Goal: Feedback & Contribution: Submit feedback/report problem

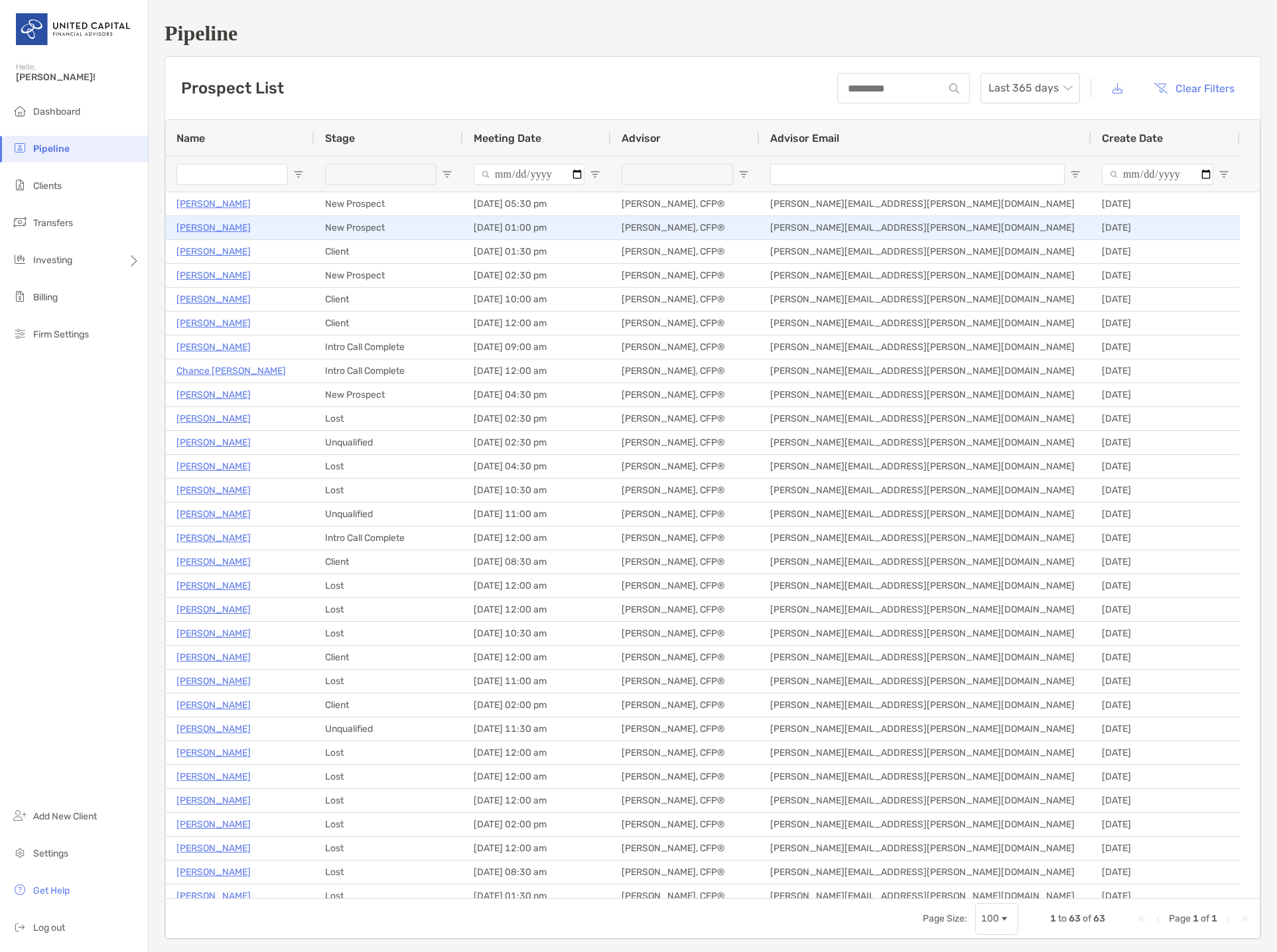
click at [227, 228] on p "[PERSON_NAME]" at bounding box center [213, 227] width 74 height 17
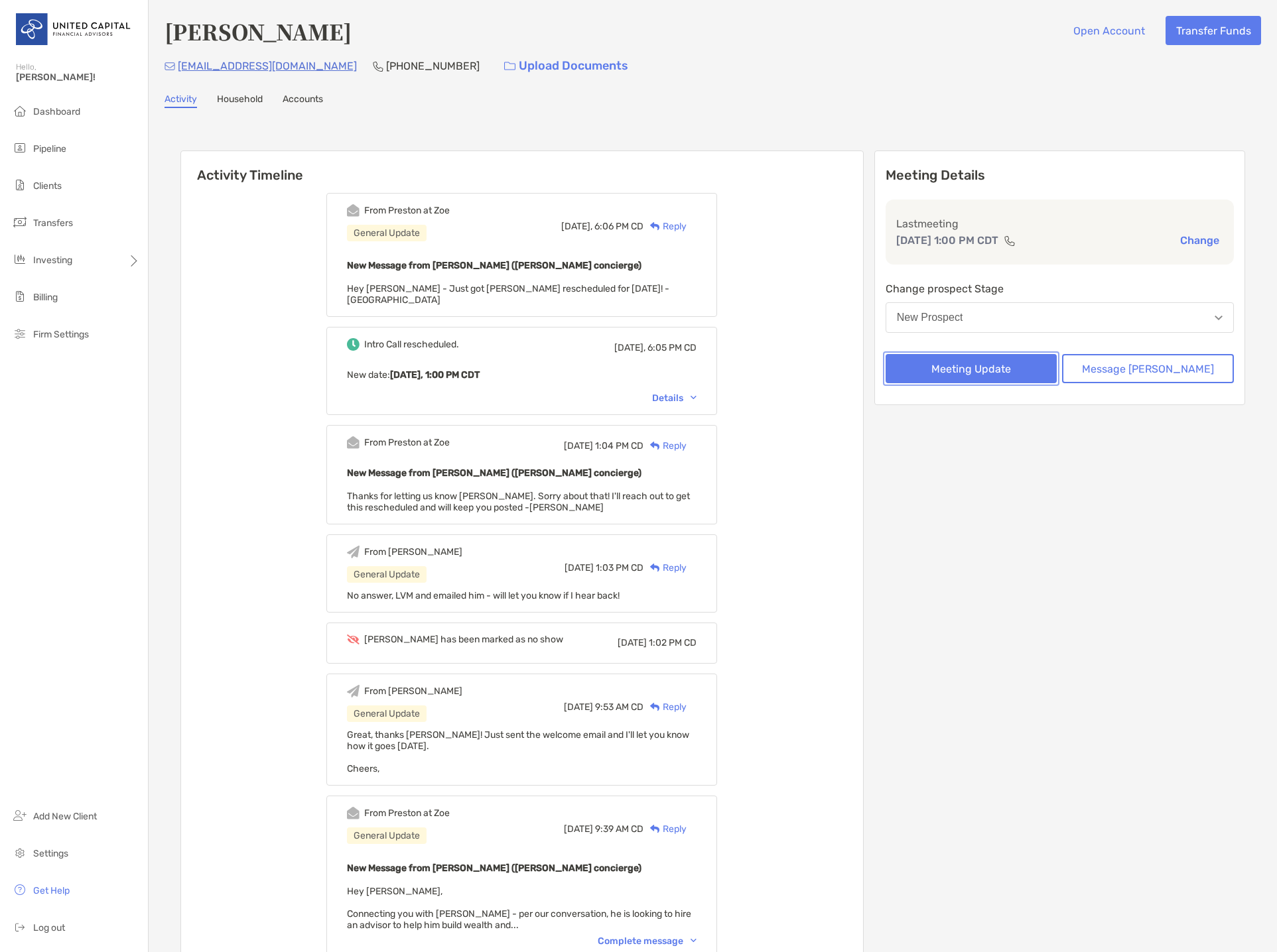
click at [1030, 374] on button "Meeting Update" at bounding box center [971, 368] width 172 height 29
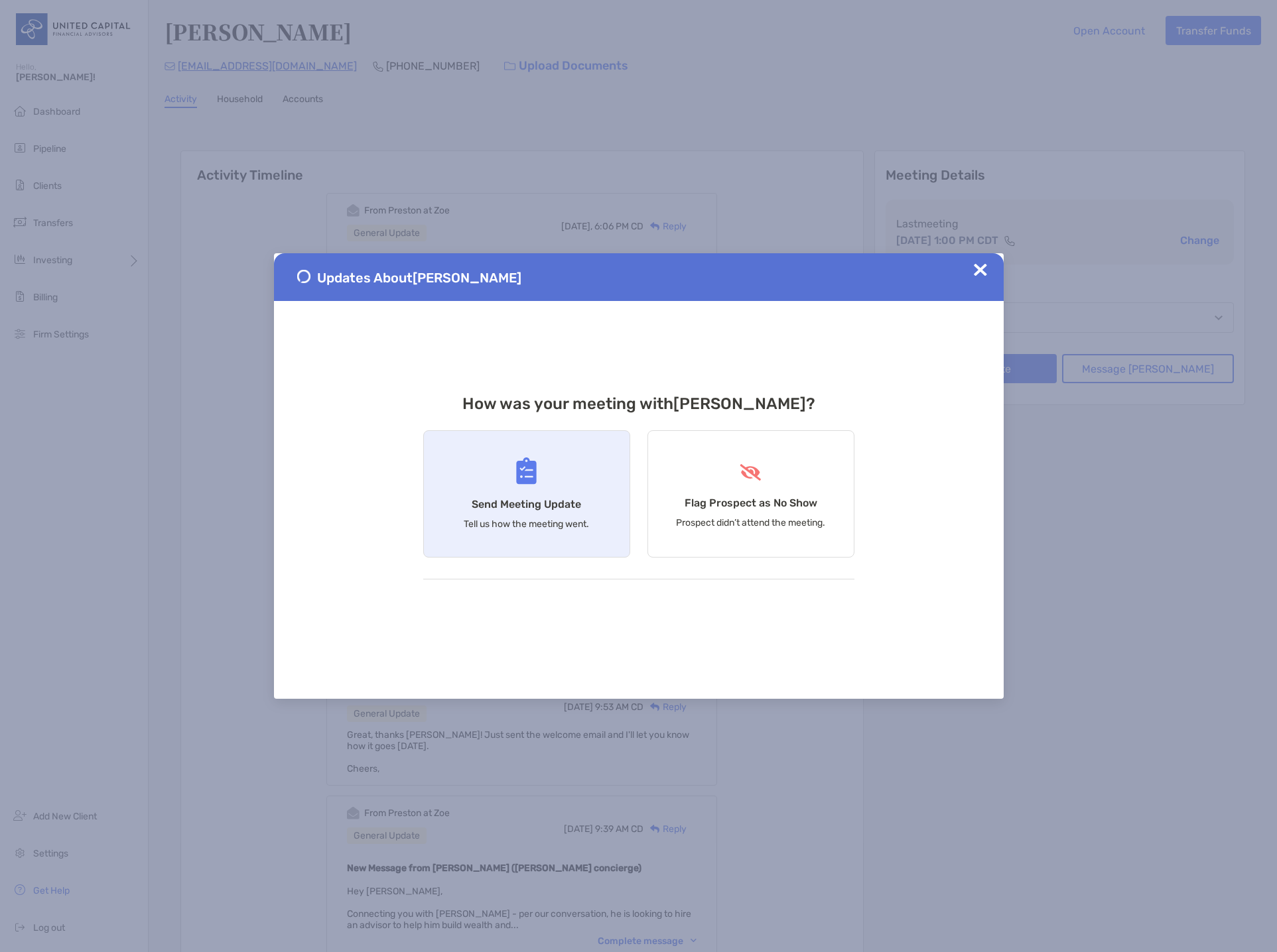
click at [554, 474] on div "Send Meeting Update Tell us how the meeting went." at bounding box center [526, 493] width 207 height 127
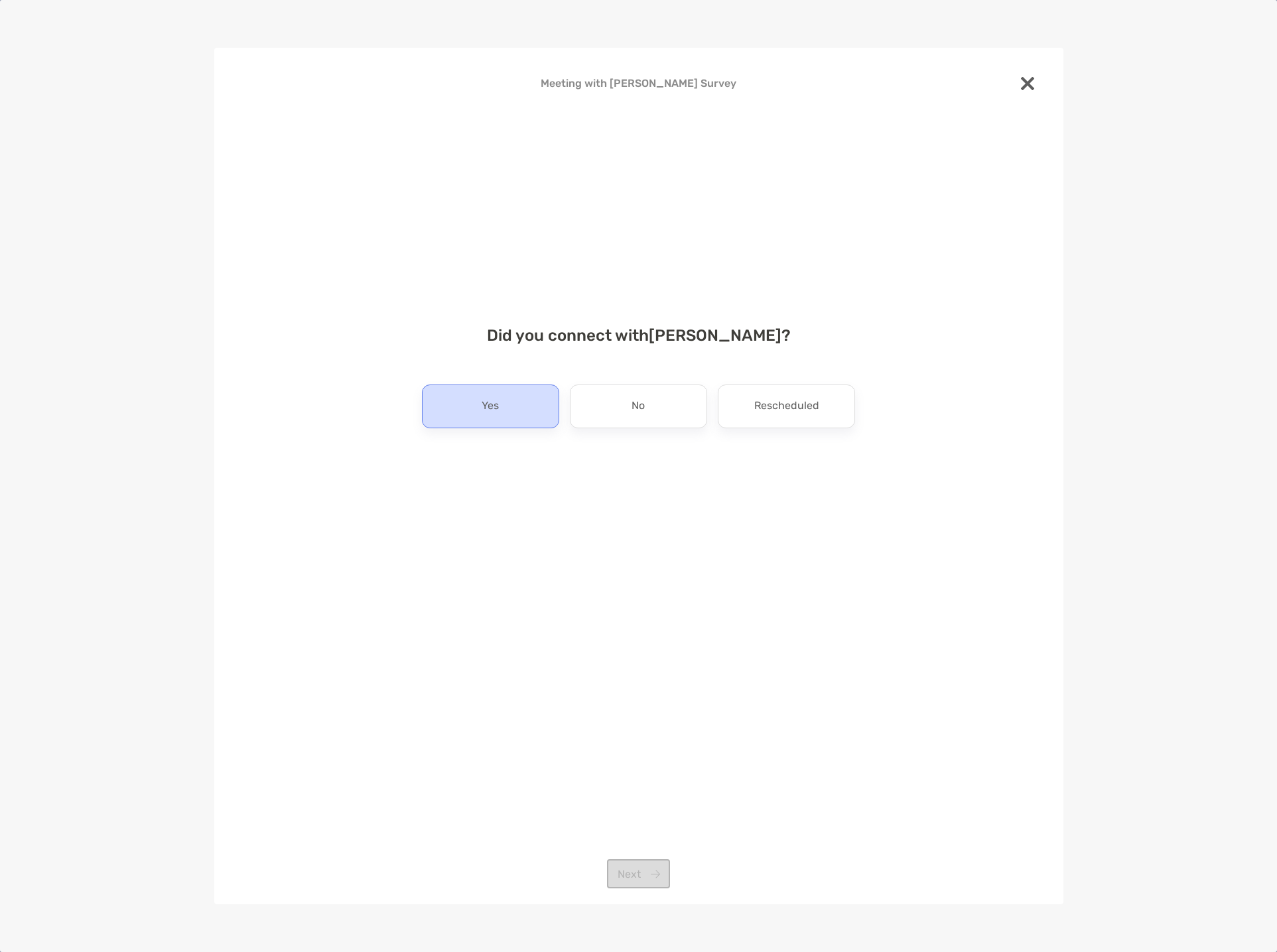
click at [521, 402] on div "Yes" at bounding box center [491, 406] width 137 height 44
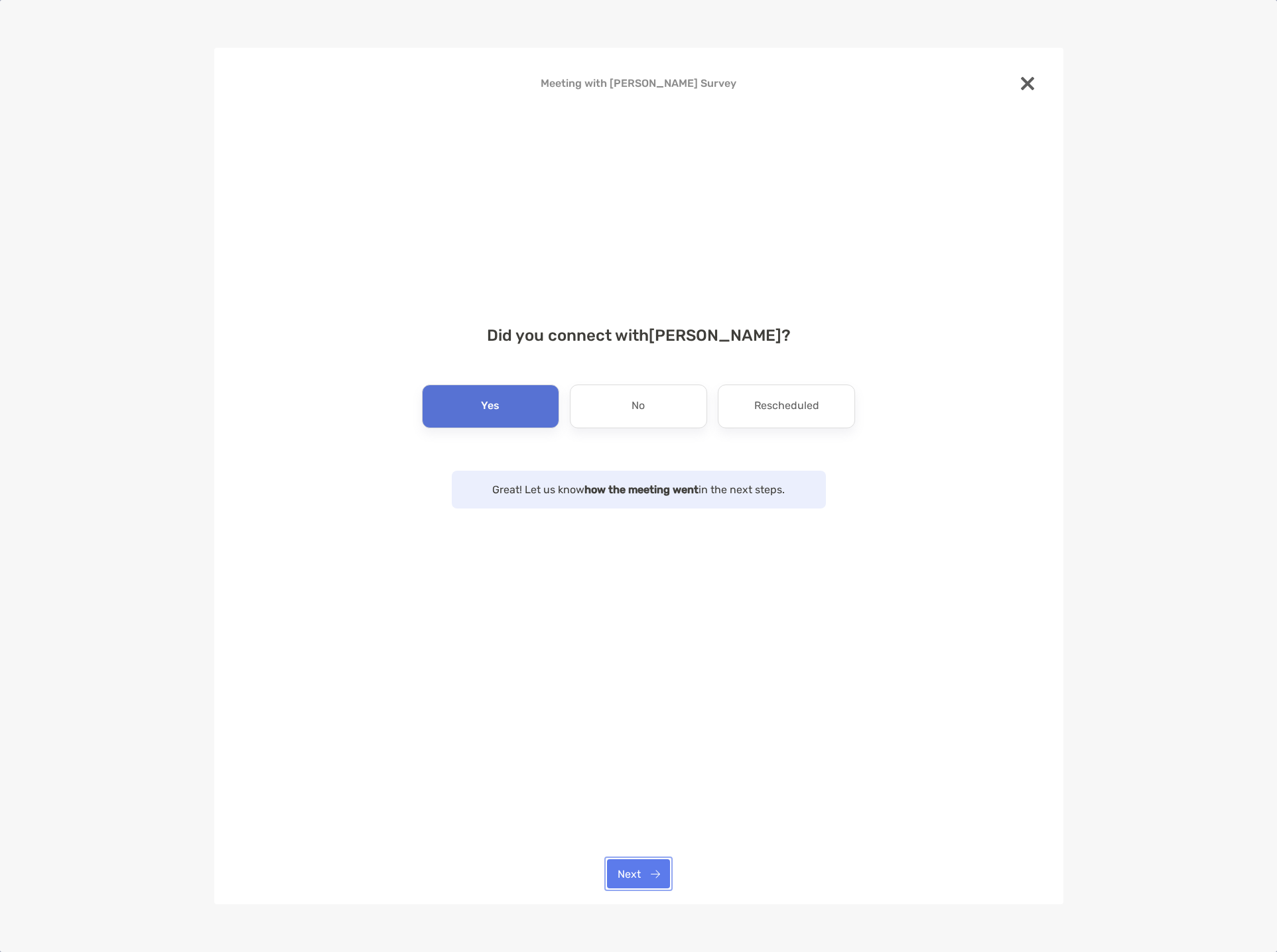
click at [641, 872] on button "Next" at bounding box center [638, 874] width 63 height 29
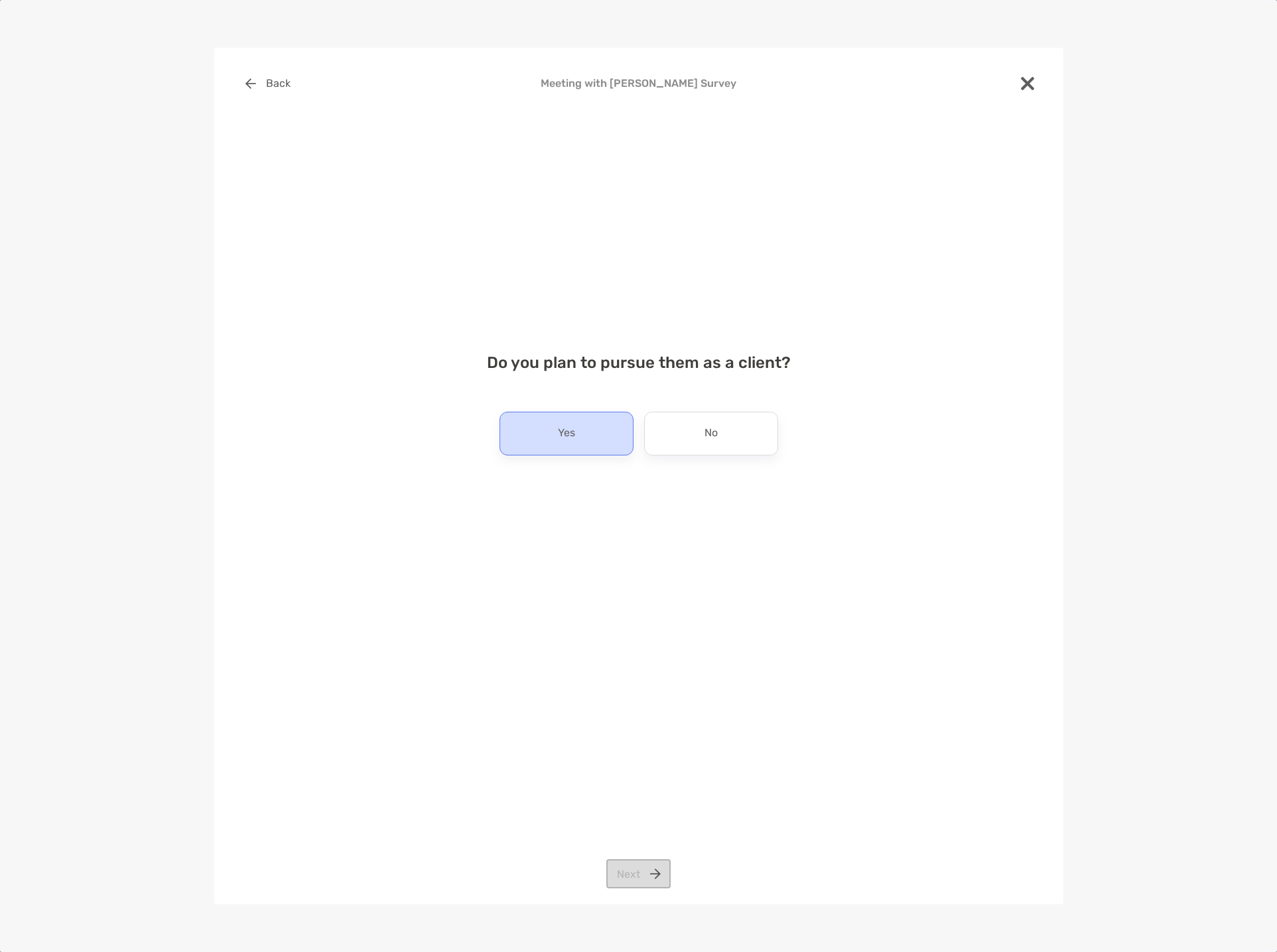
click at [602, 438] on div "Yes" at bounding box center [566, 434] width 134 height 44
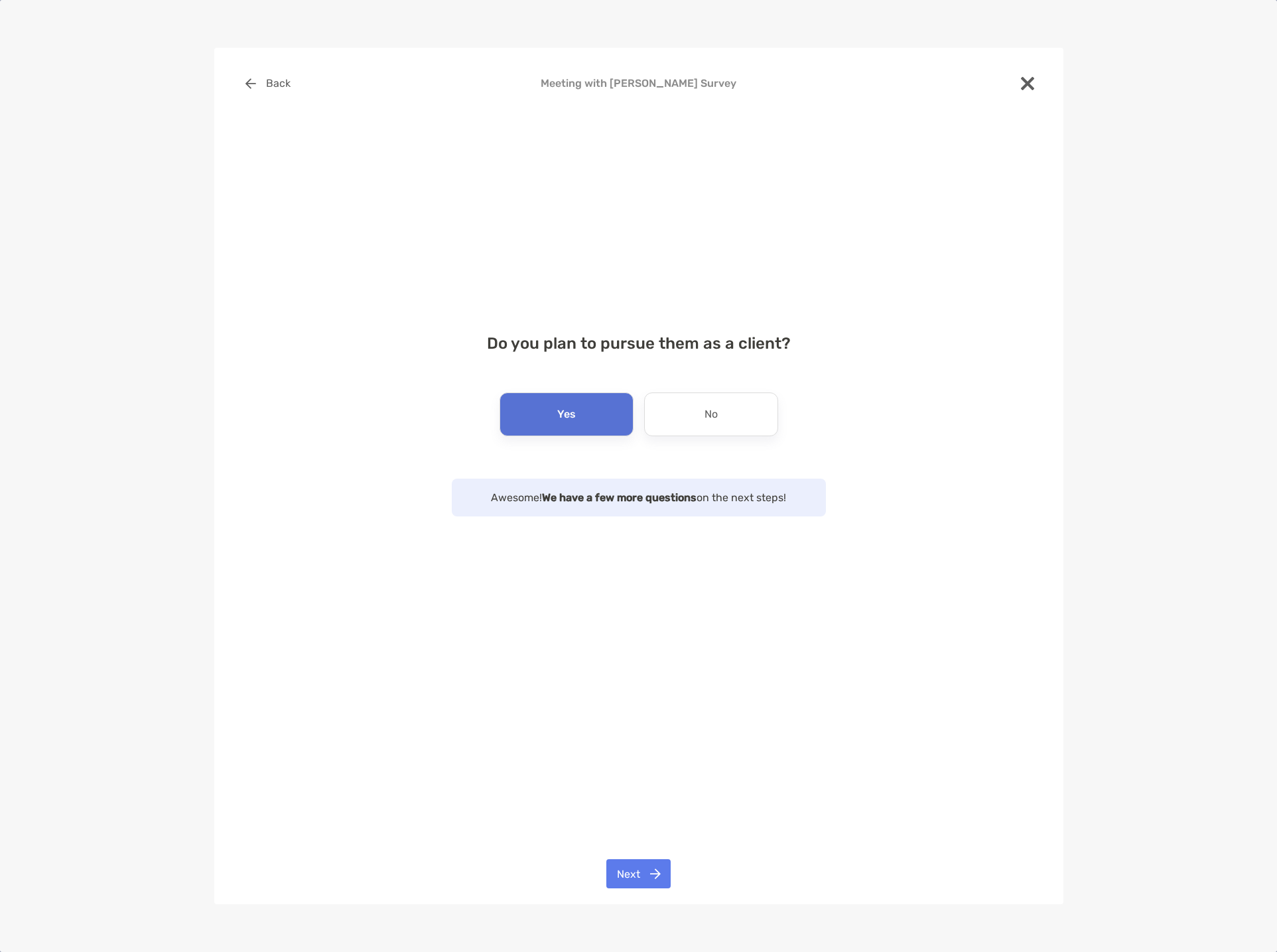
click at [1024, 75] on div at bounding box center [1027, 84] width 29 height 32
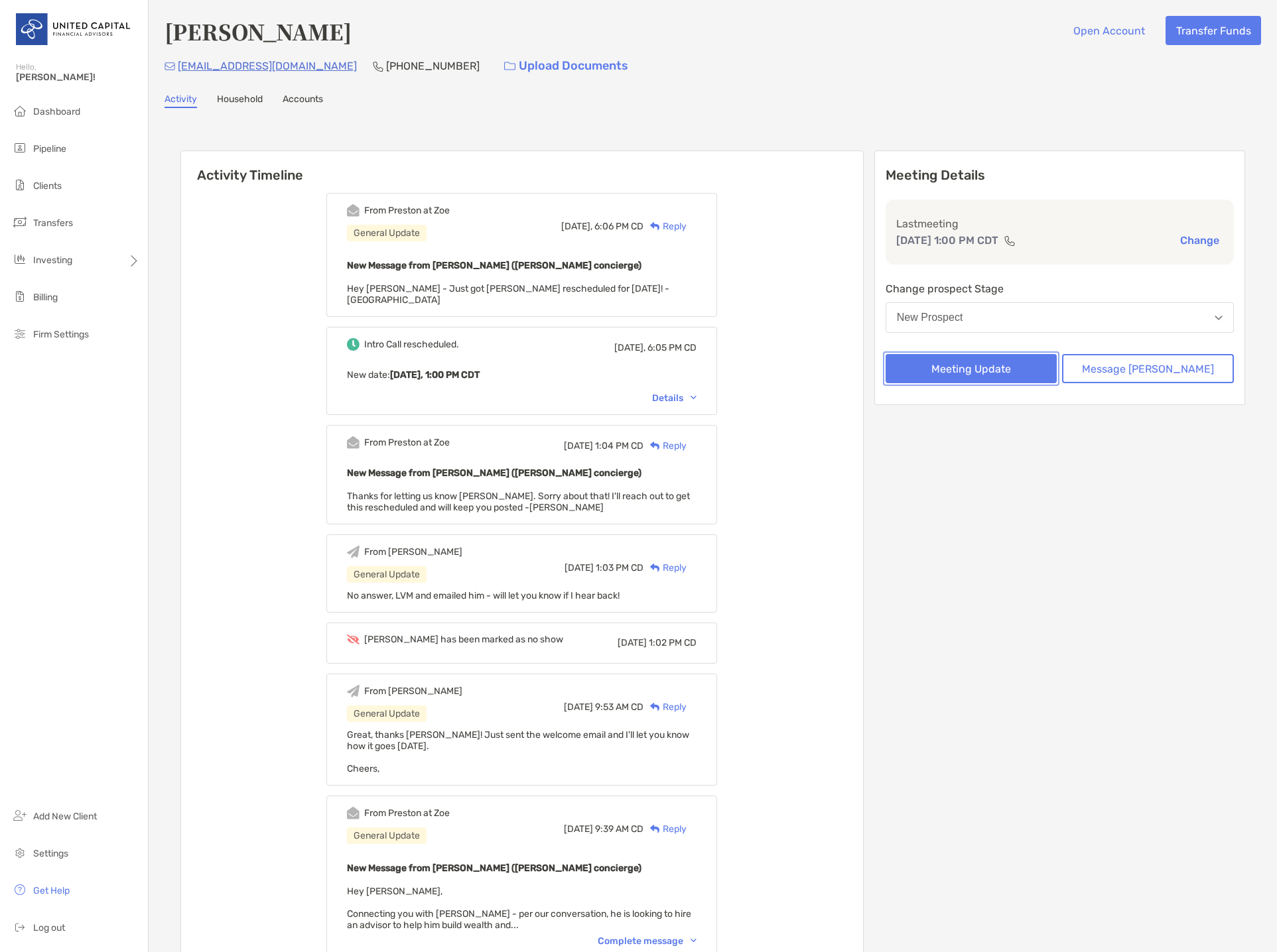
click at [989, 363] on button "Meeting Update" at bounding box center [971, 368] width 172 height 29
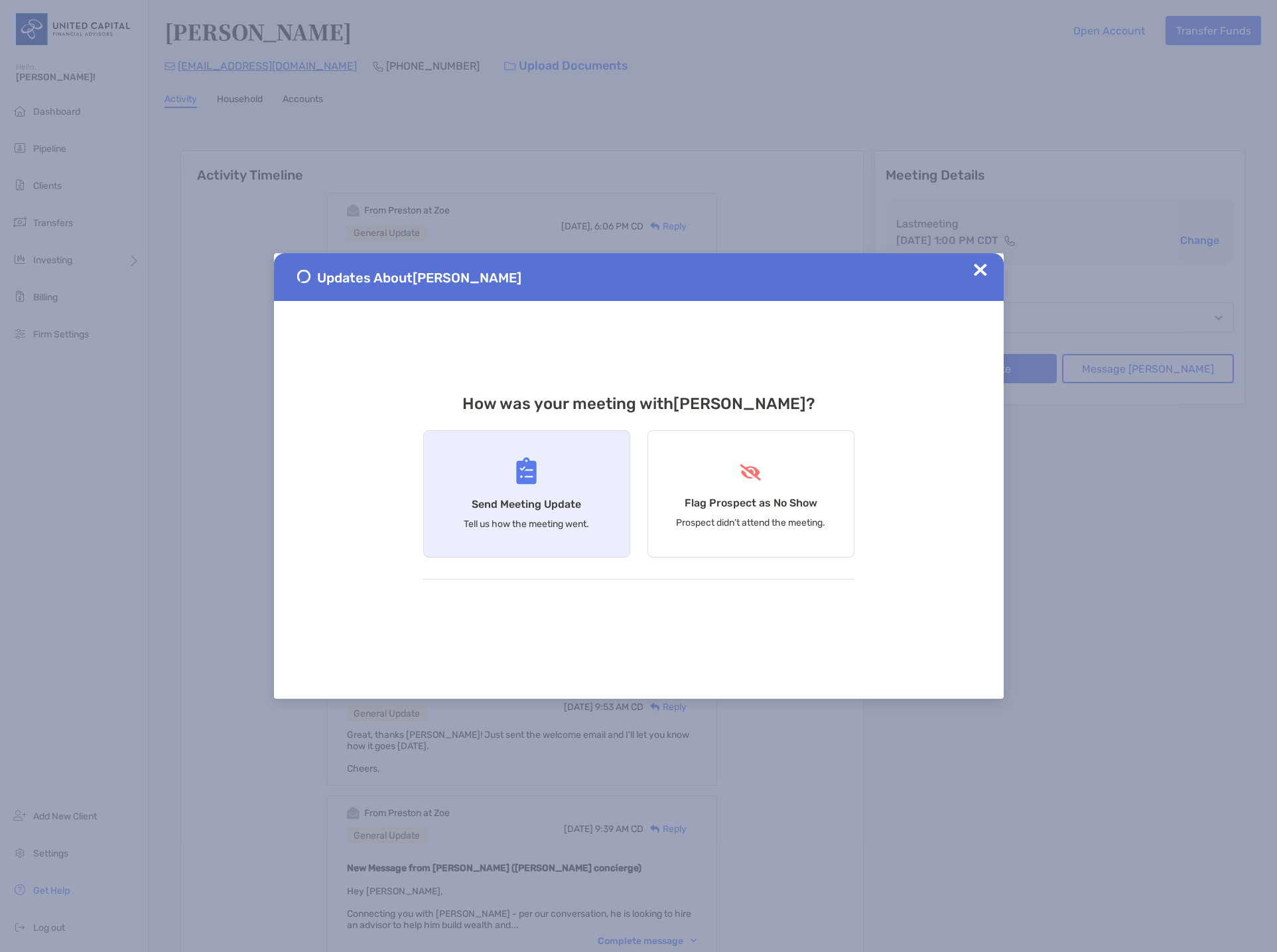
click at [543, 475] on div "Send Meeting Update Tell us how the meeting went." at bounding box center [526, 493] width 207 height 127
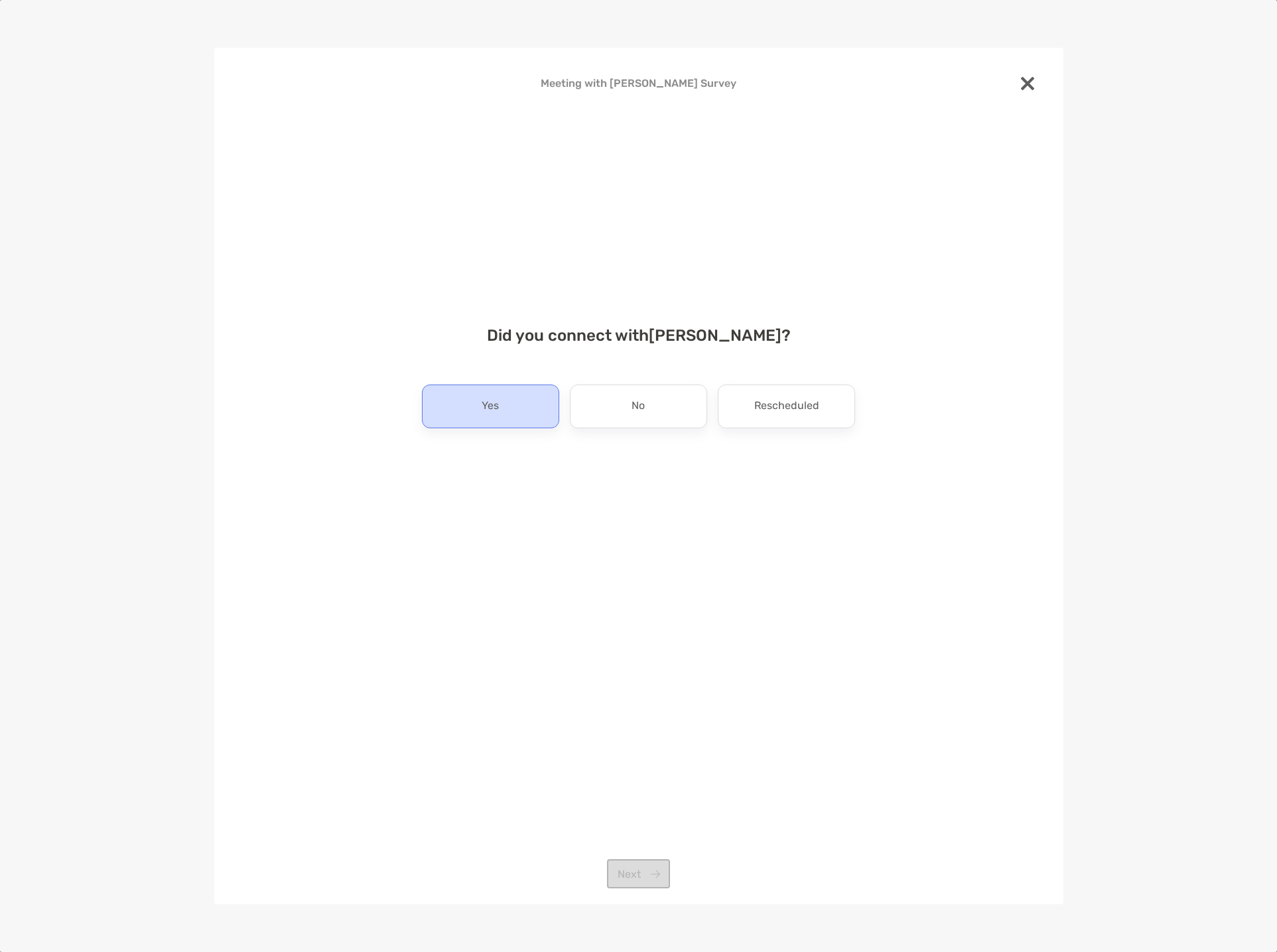
click at [479, 418] on div "Yes" at bounding box center [491, 406] width 137 height 44
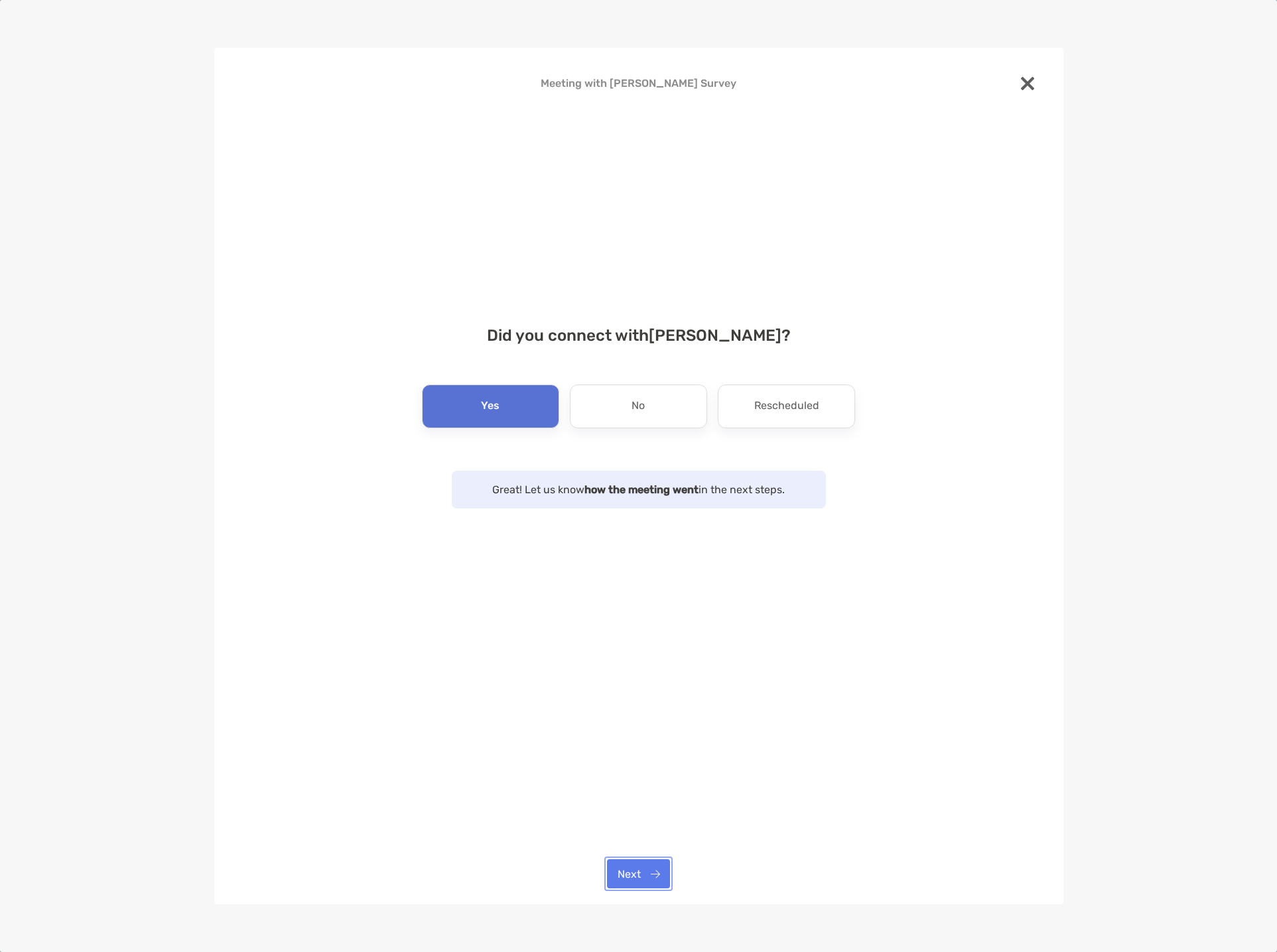
click at [637, 870] on button "Next" at bounding box center [638, 874] width 63 height 29
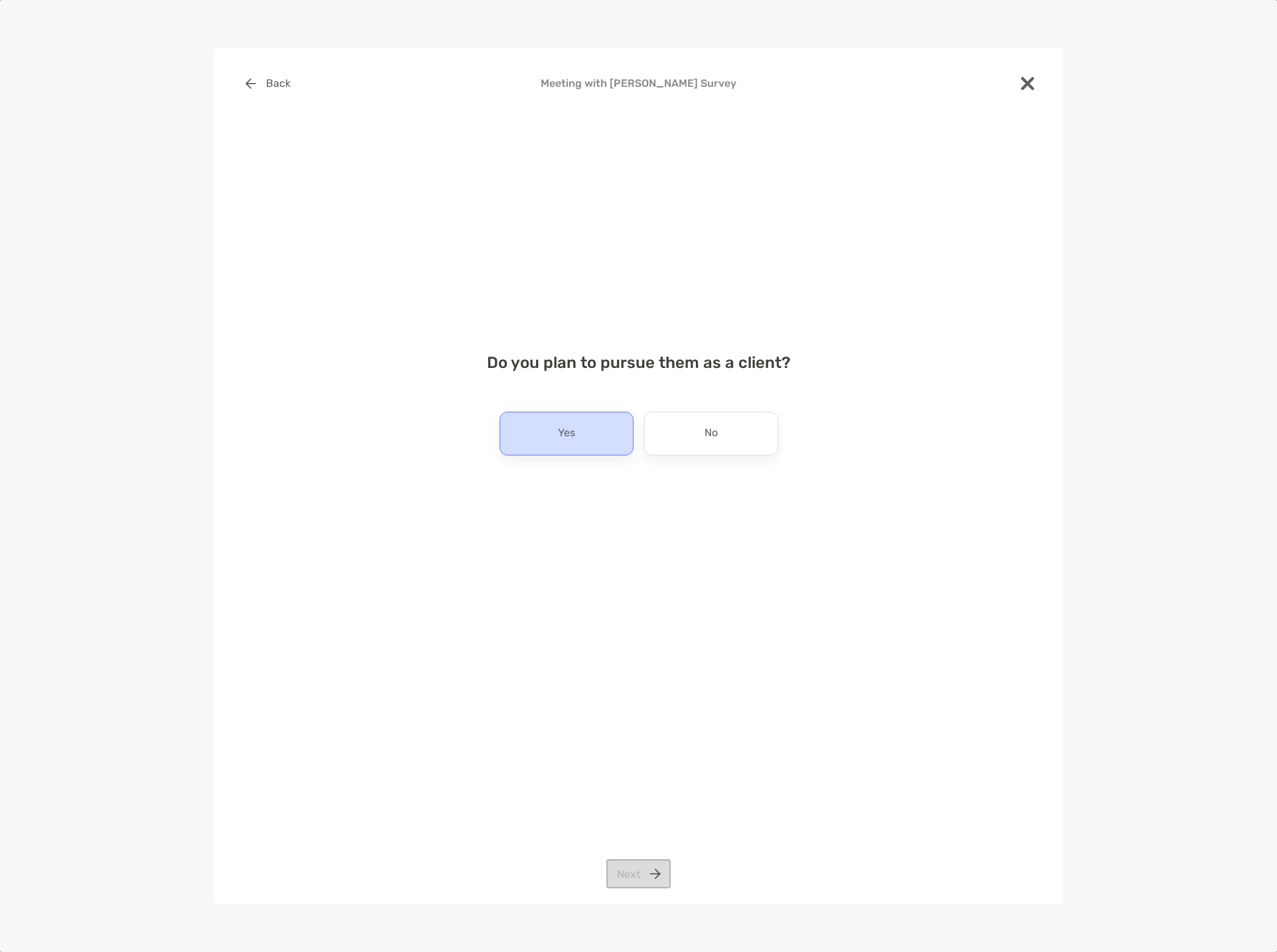
click at [548, 432] on div "Yes" at bounding box center [566, 434] width 134 height 44
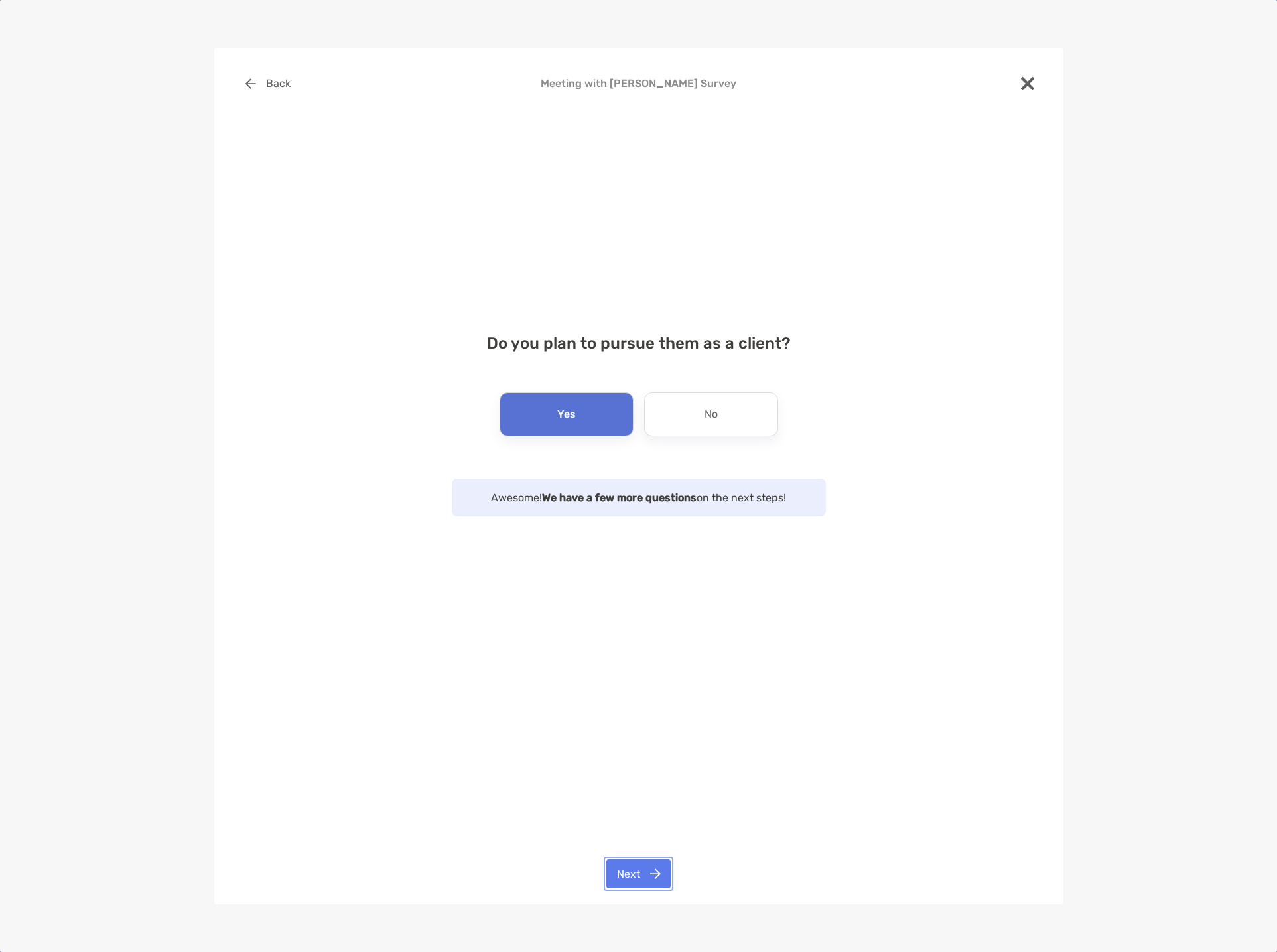
click at [628, 869] on button "Next" at bounding box center [638, 874] width 65 height 29
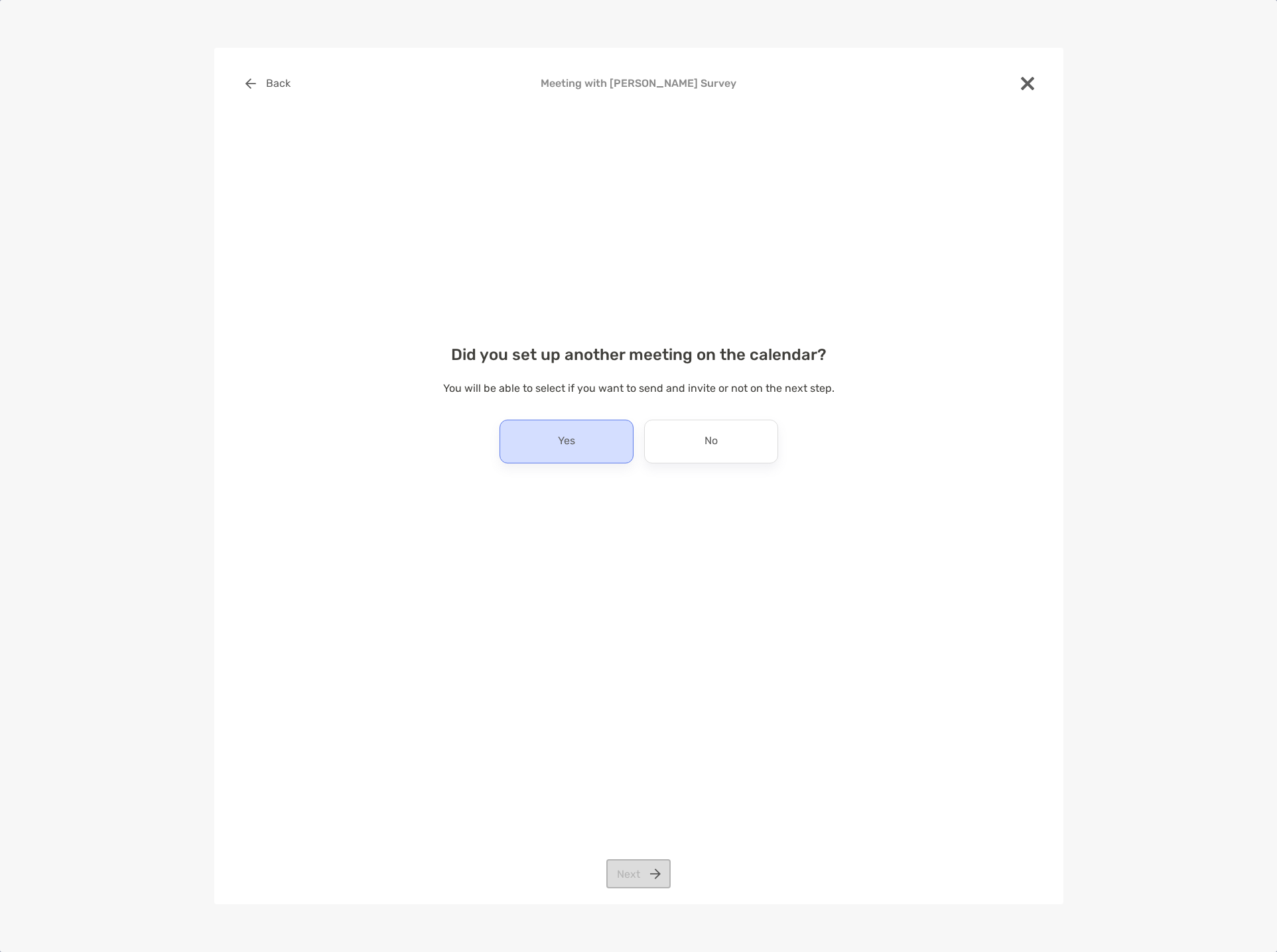
click at [594, 438] on div "Yes" at bounding box center [566, 442] width 134 height 44
click at [640, 862] on button "Next" at bounding box center [638, 874] width 65 height 29
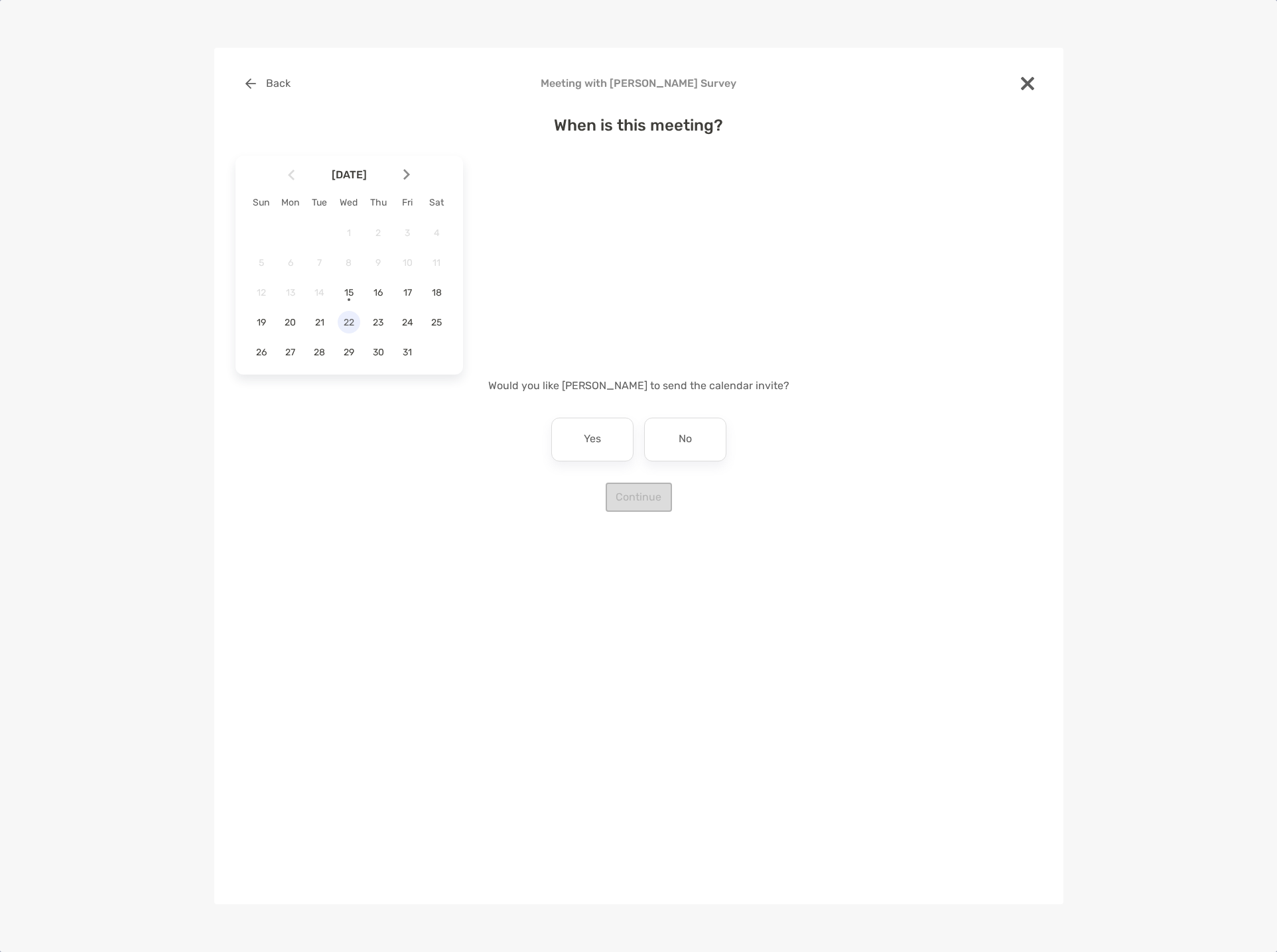
click at [353, 324] on span "22" at bounding box center [349, 322] width 23 height 11
click at [552, 297] on div "1:00 pm" at bounding box center [529, 298] width 88 height 31
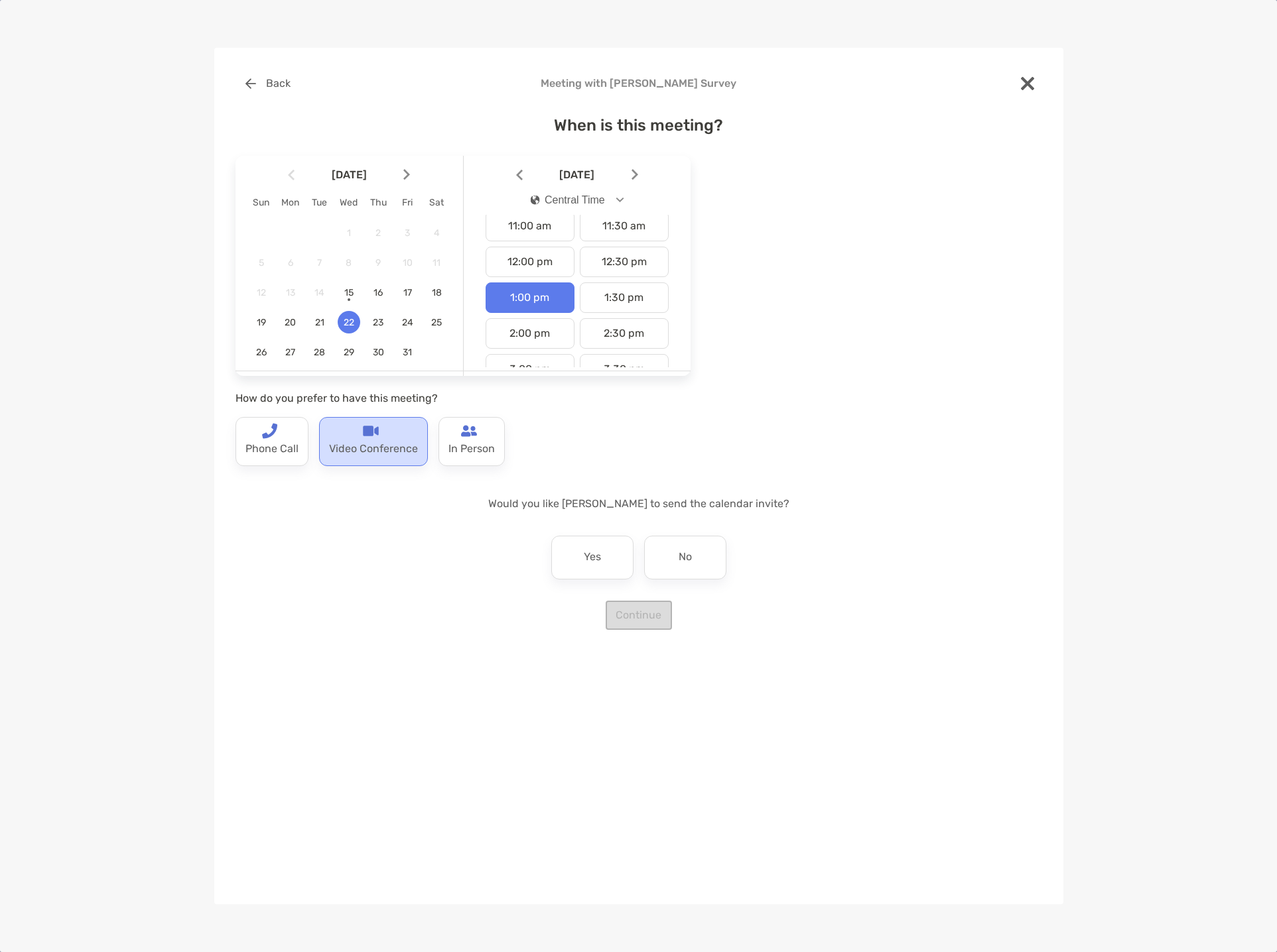
click at [369, 444] on p "Video Conference" at bounding box center [372, 449] width 88 height 21
click at [594, 576] on div "Yes" at bounding box center [592, 558] width 82 height 44
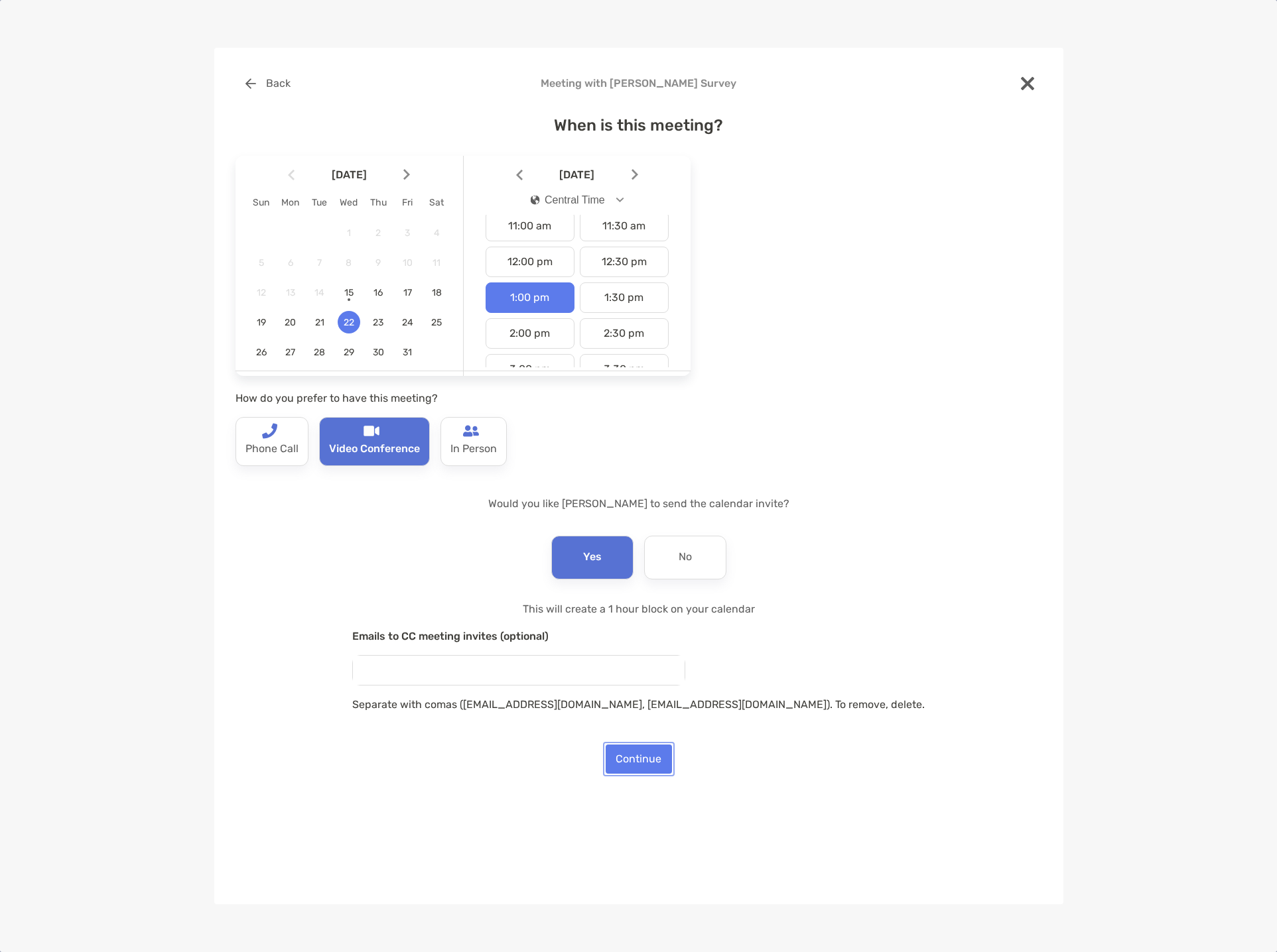
click at [650, 756] on button "Continue" at bounding box center [638, 758] width 67 height 29
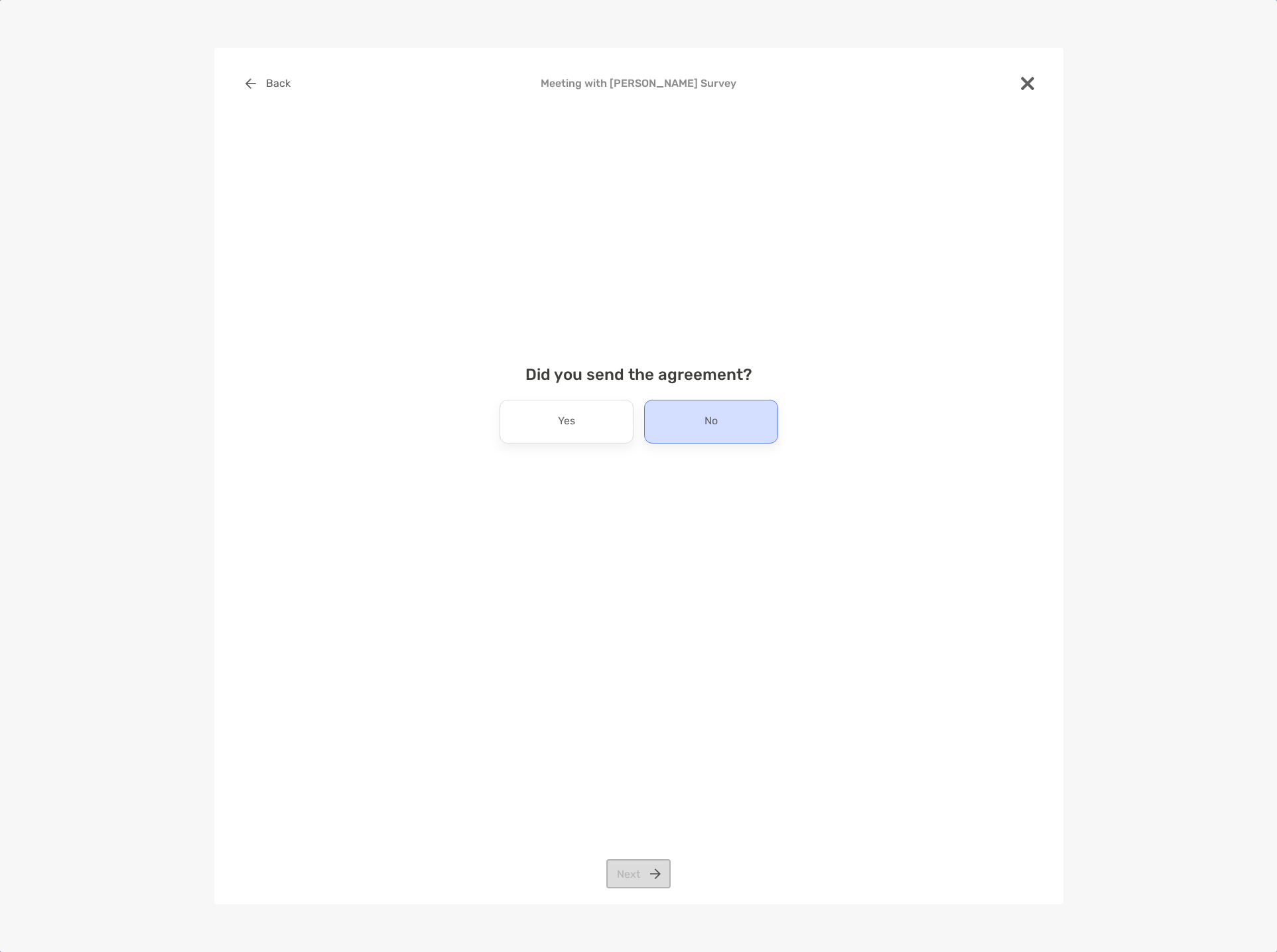
click at [691, 428] on div "No" at bounding box center [711, 422] width 134 height 44
click at [633, 870] on button "Next" at bounding box center [638, 874] width 65 height 29
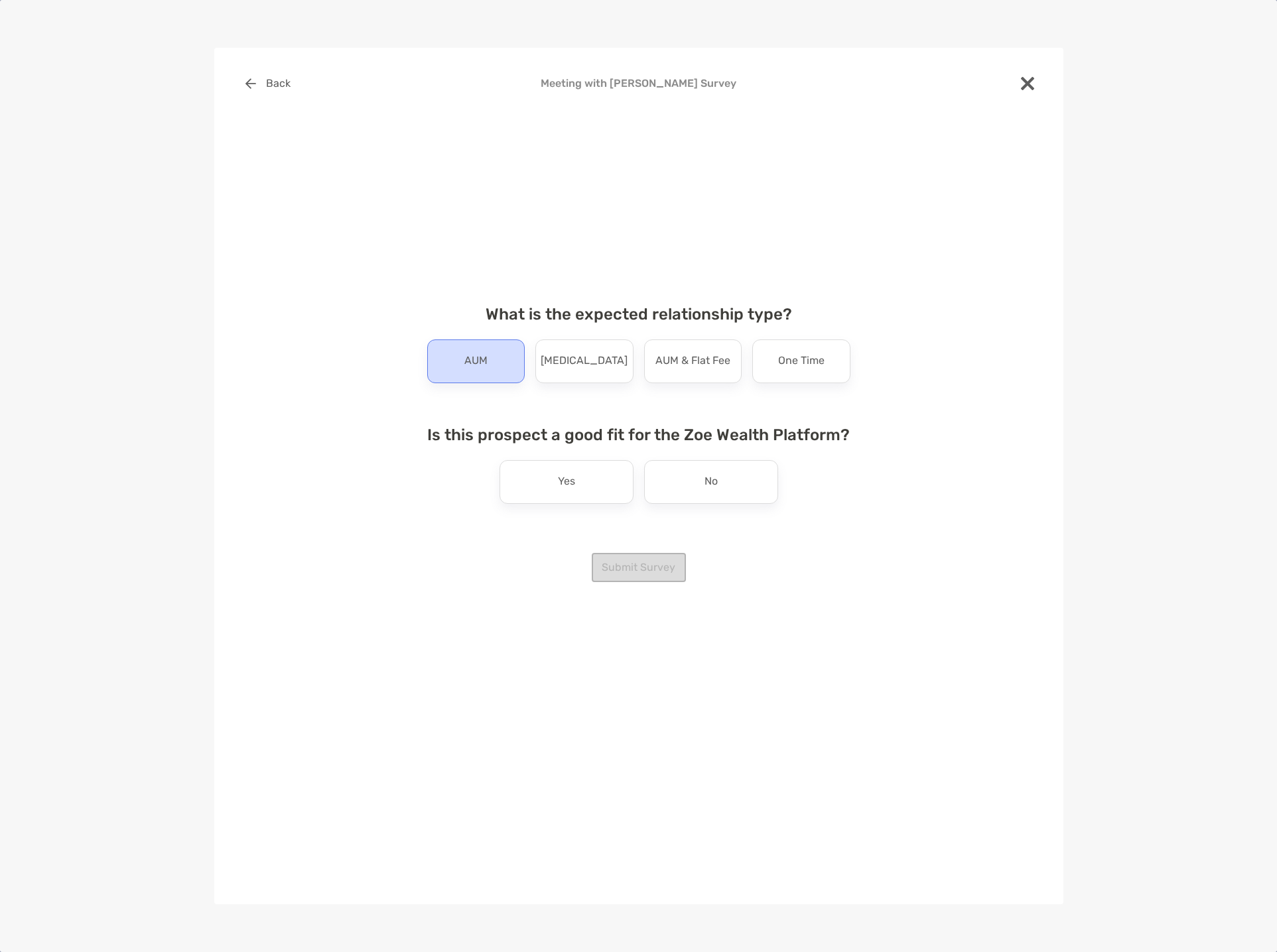
click at [467, 354] on p "AUM" at bounding box center [476, 360] width 23 height 21
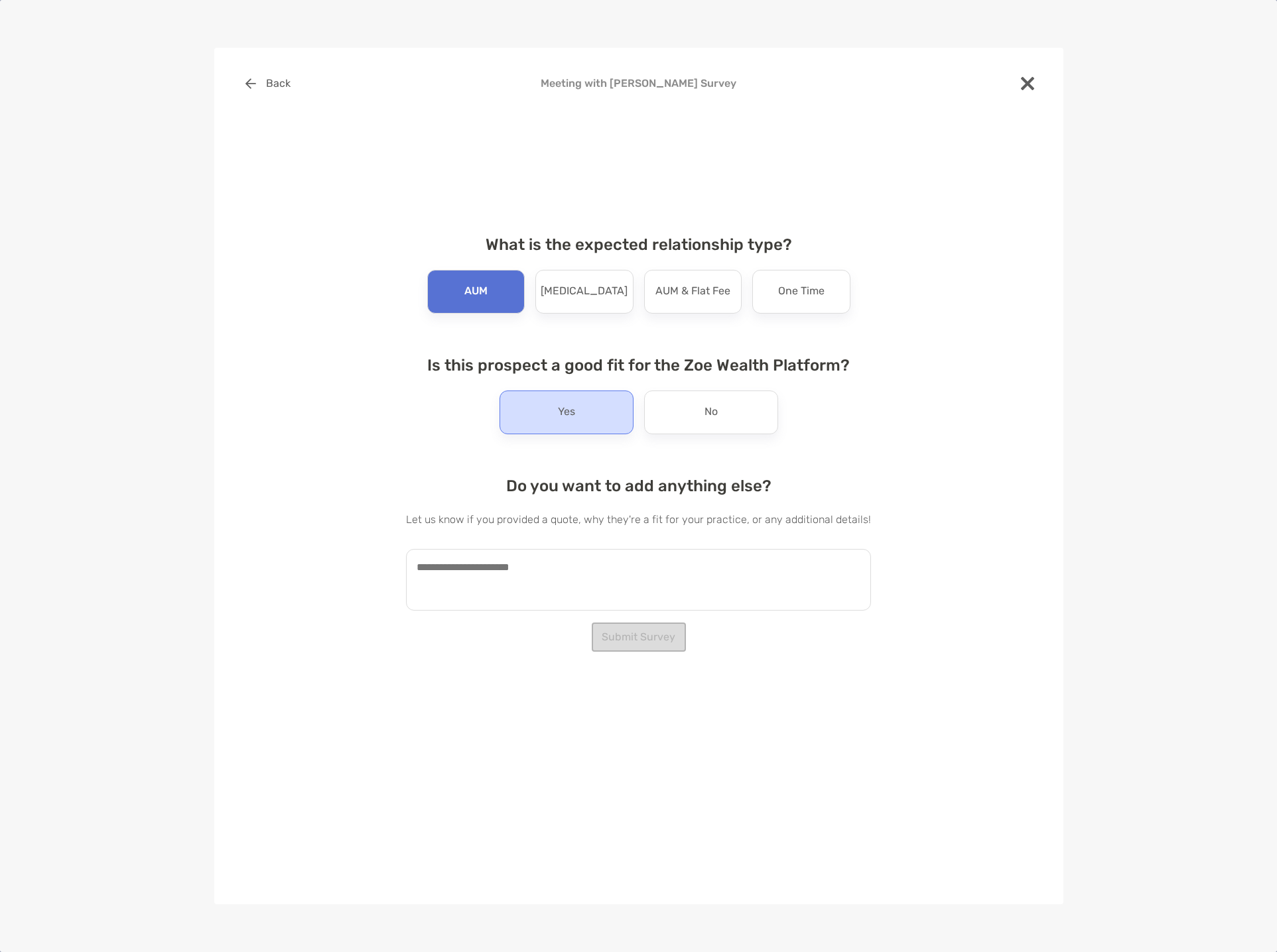
click at [562, 415] on p "Yes" at bounding box center [566, 412] width 17 height 21
click at [578, 595] on textarea at bounding box center [638, 580] width 465 height 62
type textarea "*"
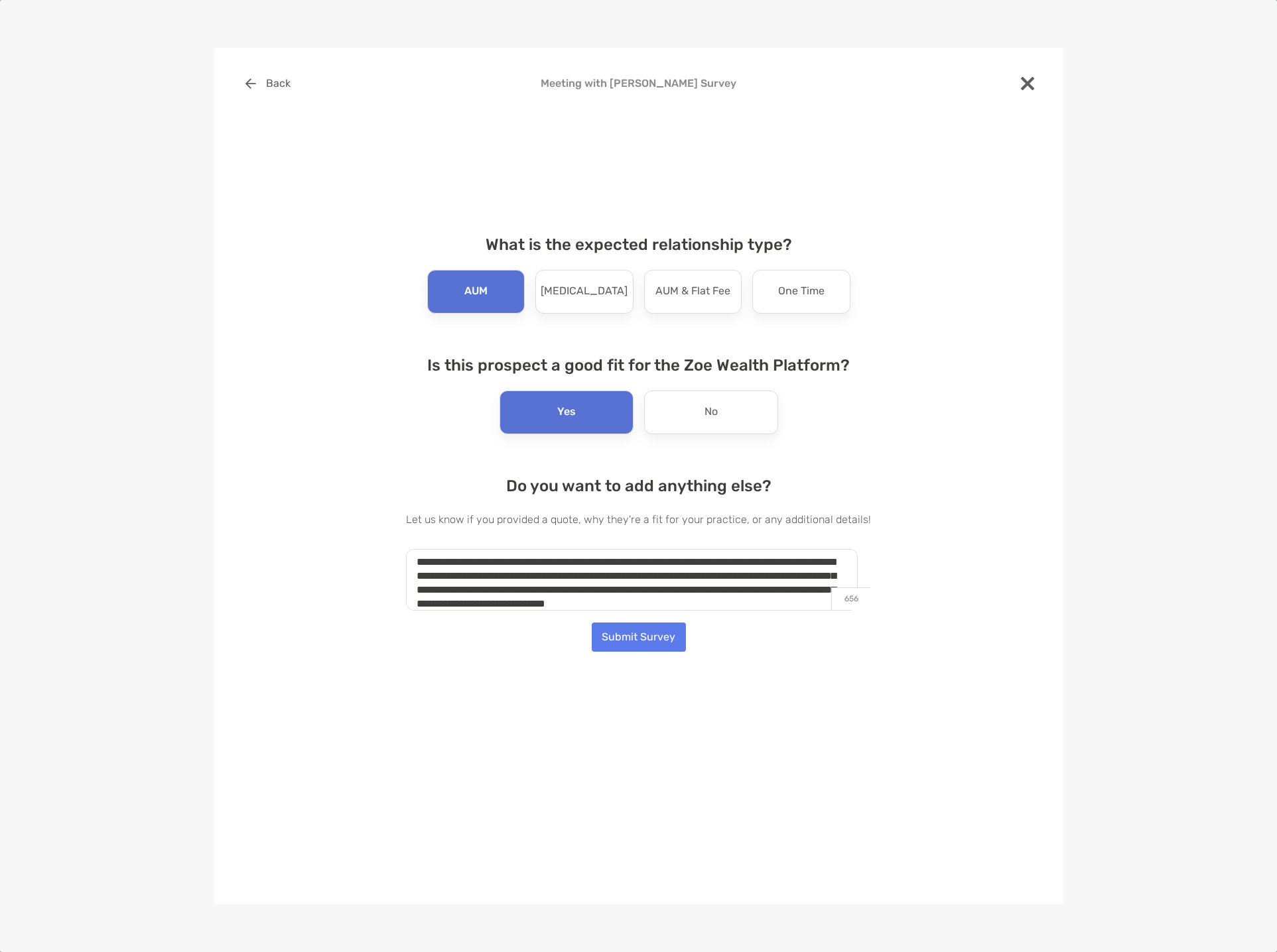
scroll to position [19, 0]
type textarea "**********"
click at [644, 640] on button "Submit Survey" at bounding box center [638, 636] width 94 height 29
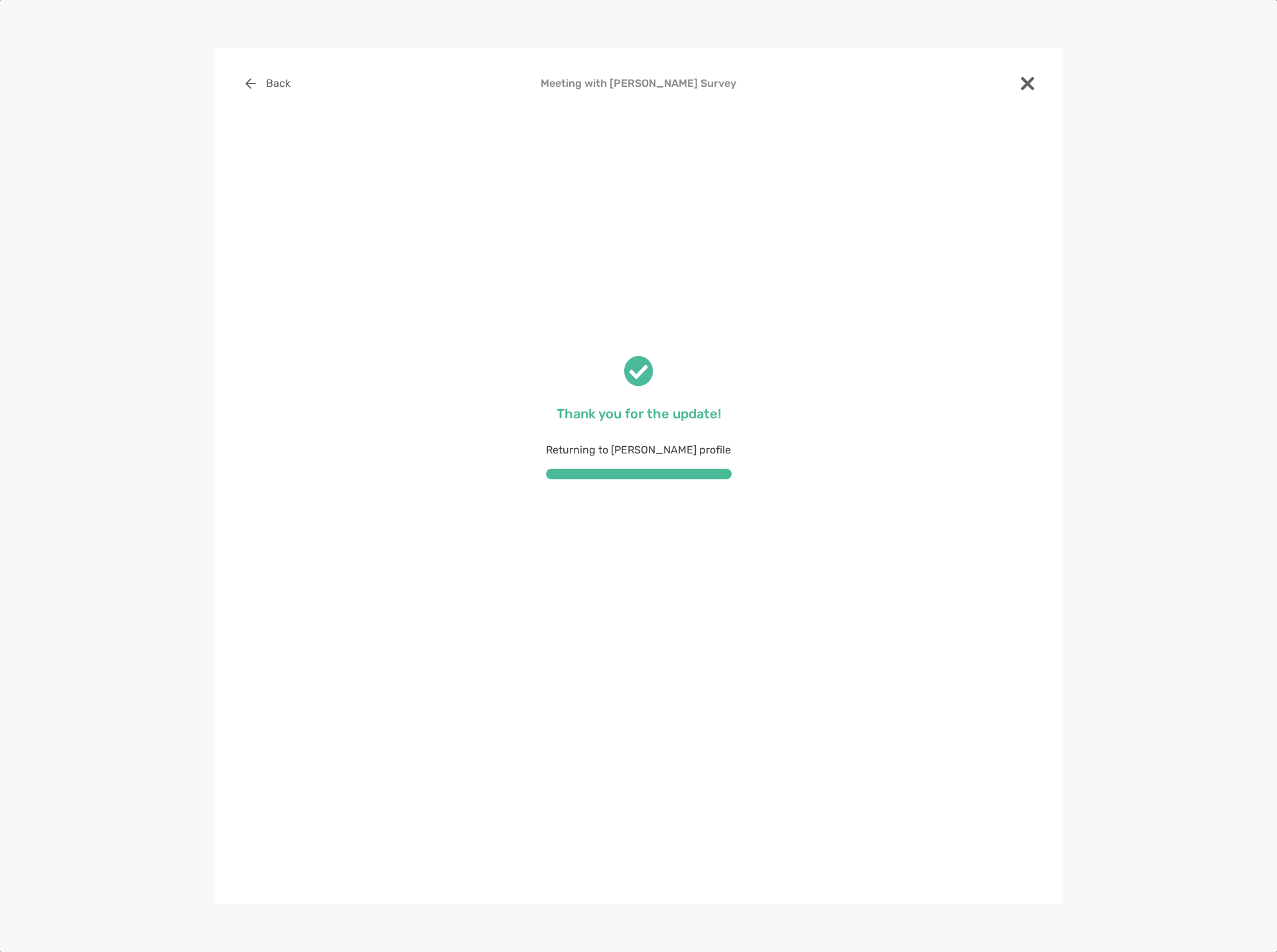
click at [1030, 82] on img at bounding box center [1027, 82] width 13 height 13
